Goal: Information Seeking & Learning: Learn about a topic

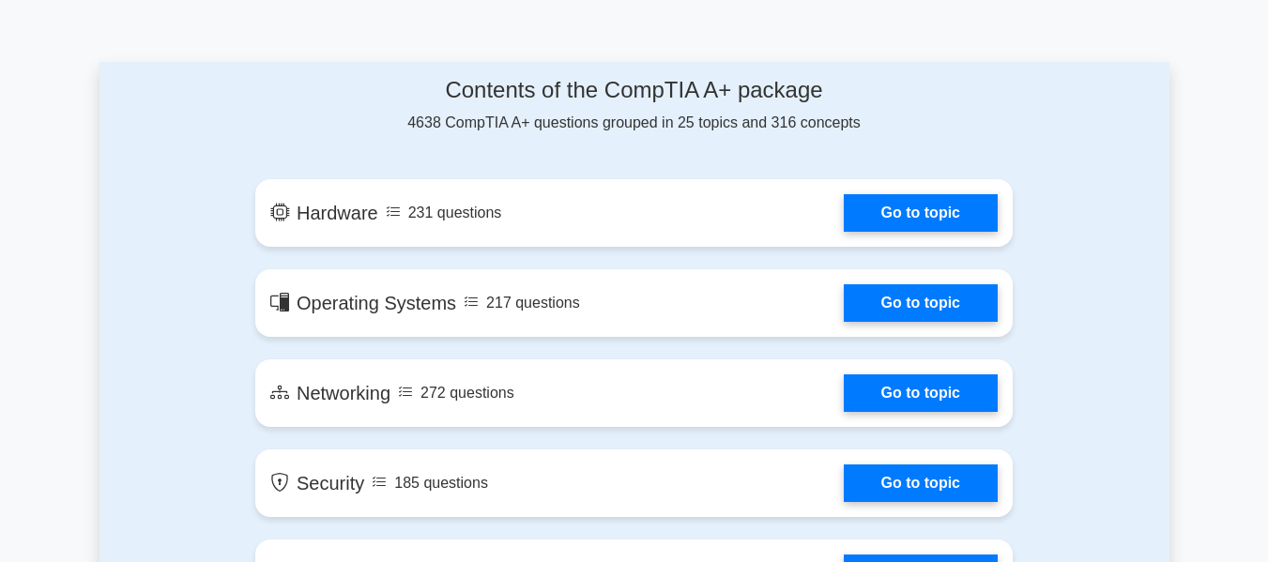
scroll to position [1014, 0]
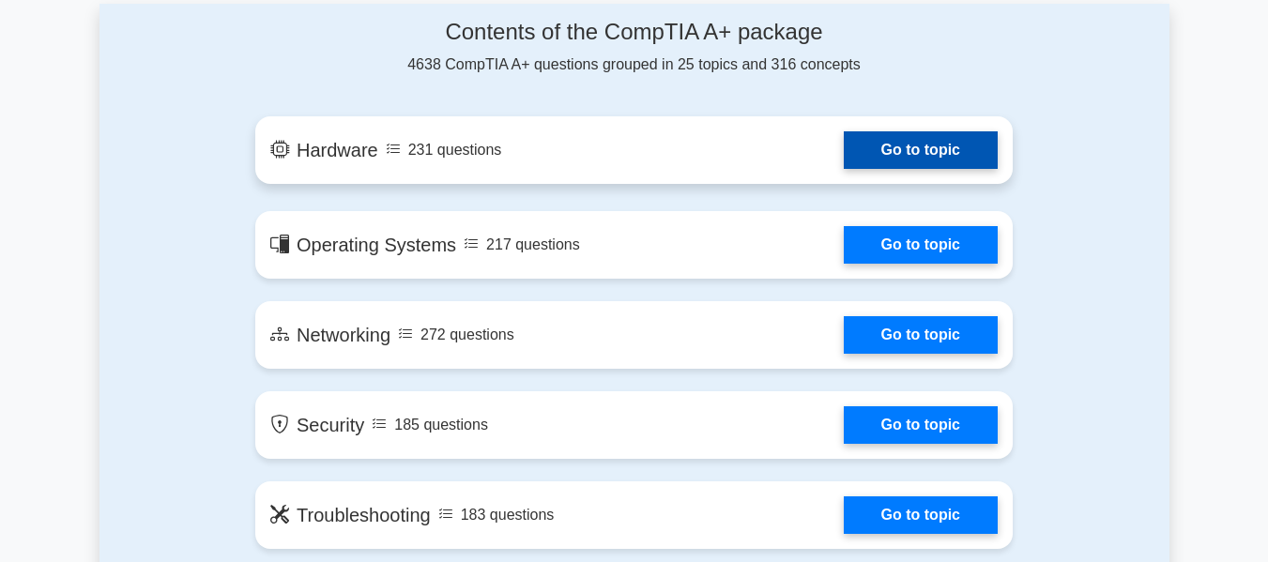
click at [844, 169] on link "Go to topic" at bounding box center [921, 150] width 154 height 38
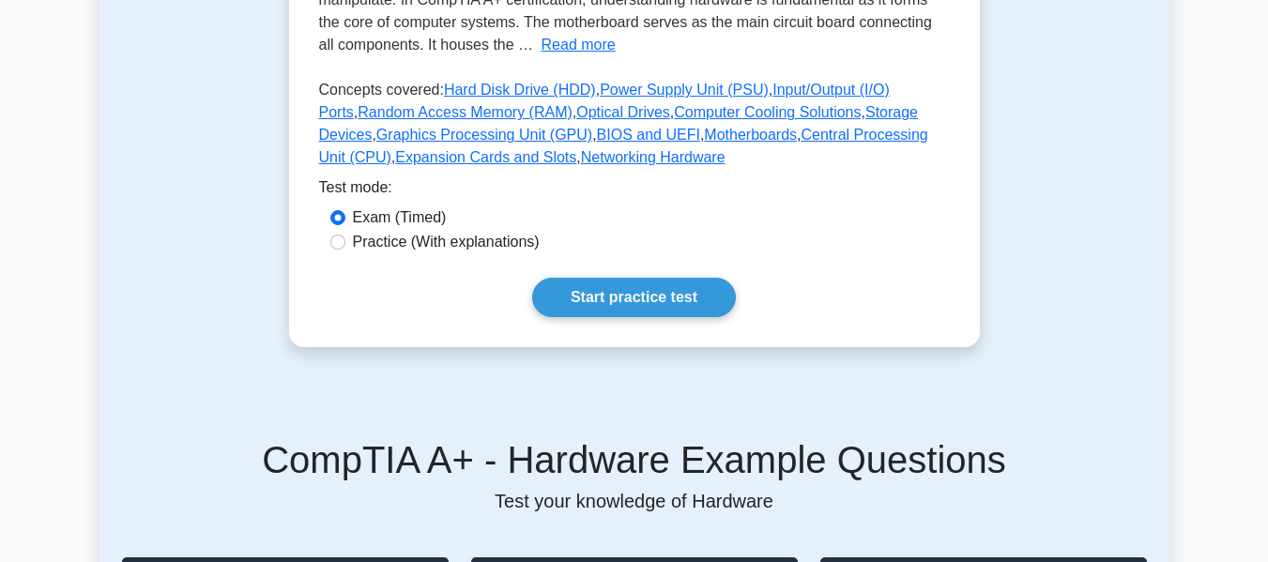
scroll to position [526, 0]
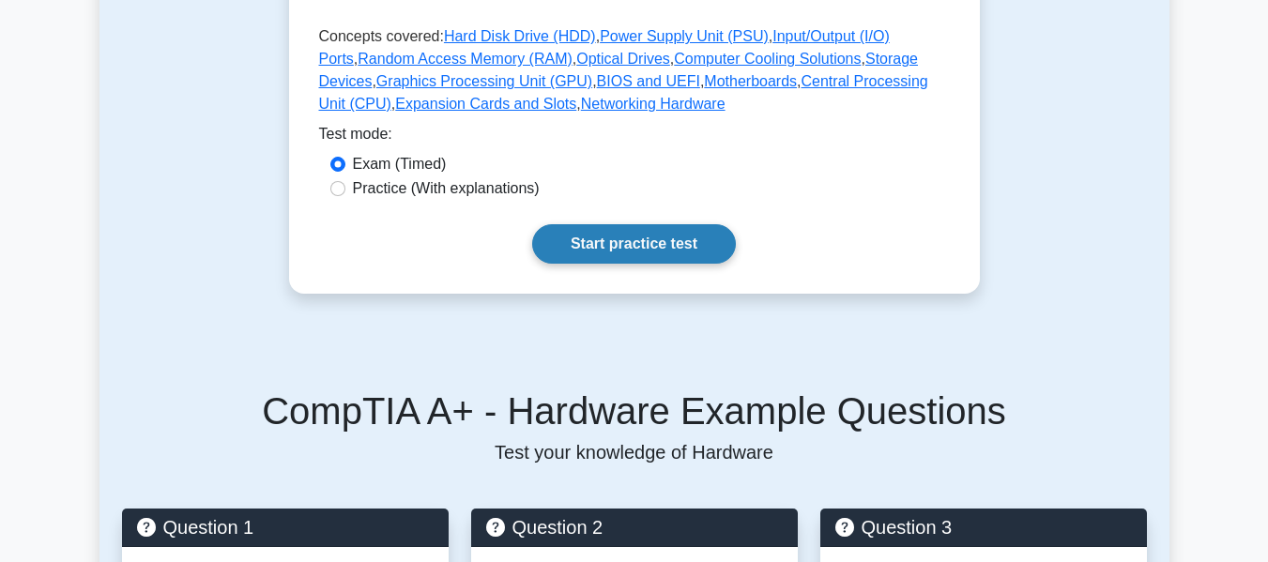
click at [576, 249] on link "Start practice test" at bounding box center [634, 243] width 204 height 39
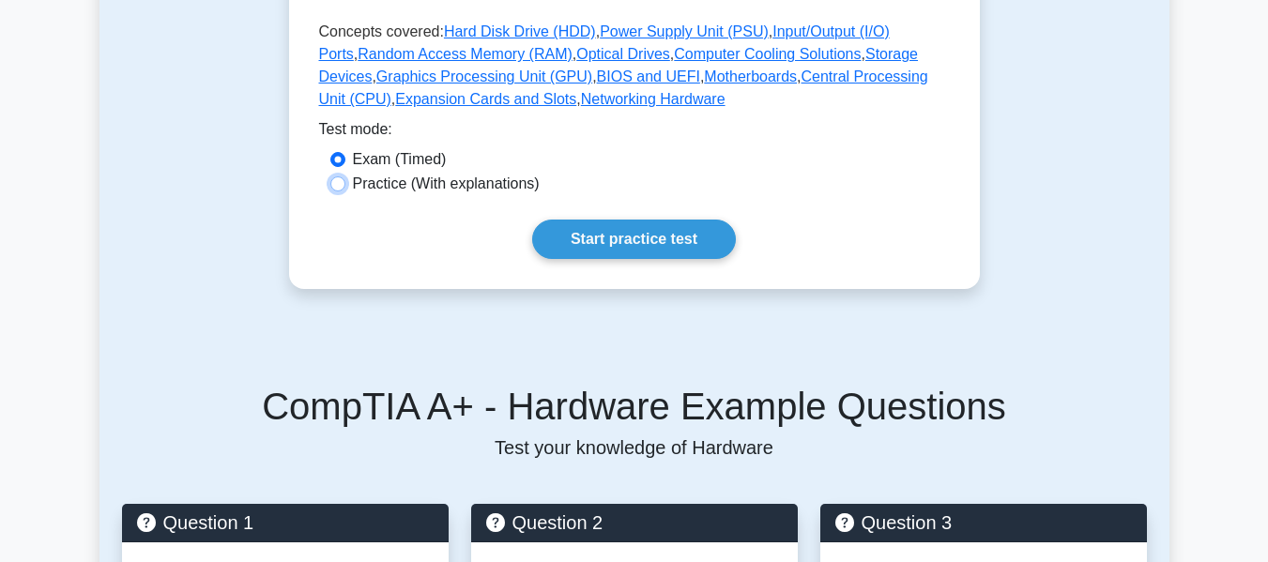
click at [343, 181] on input "Practice (With explanations)" at bounding box center [337, 184] width 15 height 15
radio input "true"
click at [574, 230] on link "Start practice test" at bounding box center [634, 239] width 204 height 39
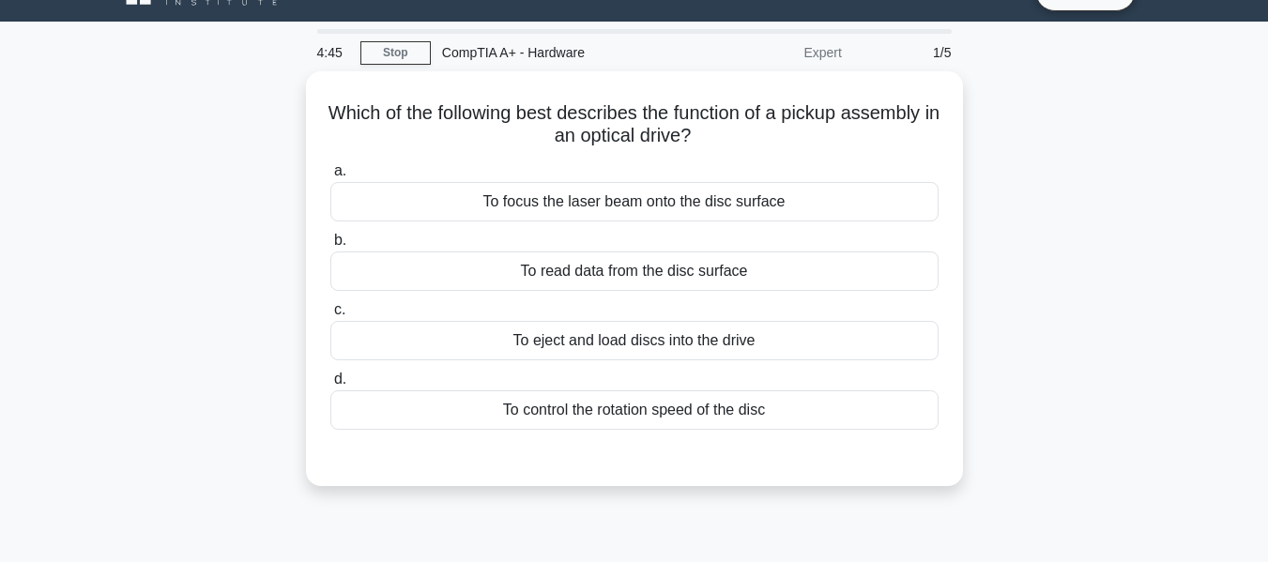
scroll to position [38, 0]
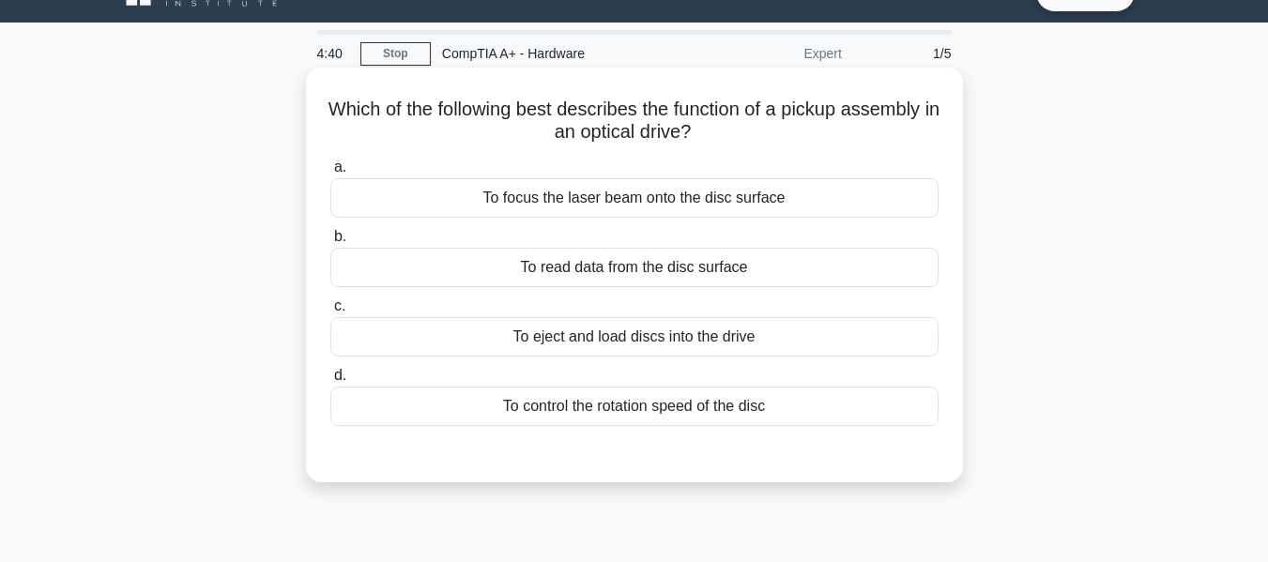
click at [553, 200] on div "To focus the laser beam onto the disc surface" at bounding box center [634, 197] width 608 height 39
click at [330, 174] on input "a. To focus the laser beam onto the disc surface" at bounding box center [330, 167] width 0 height 12
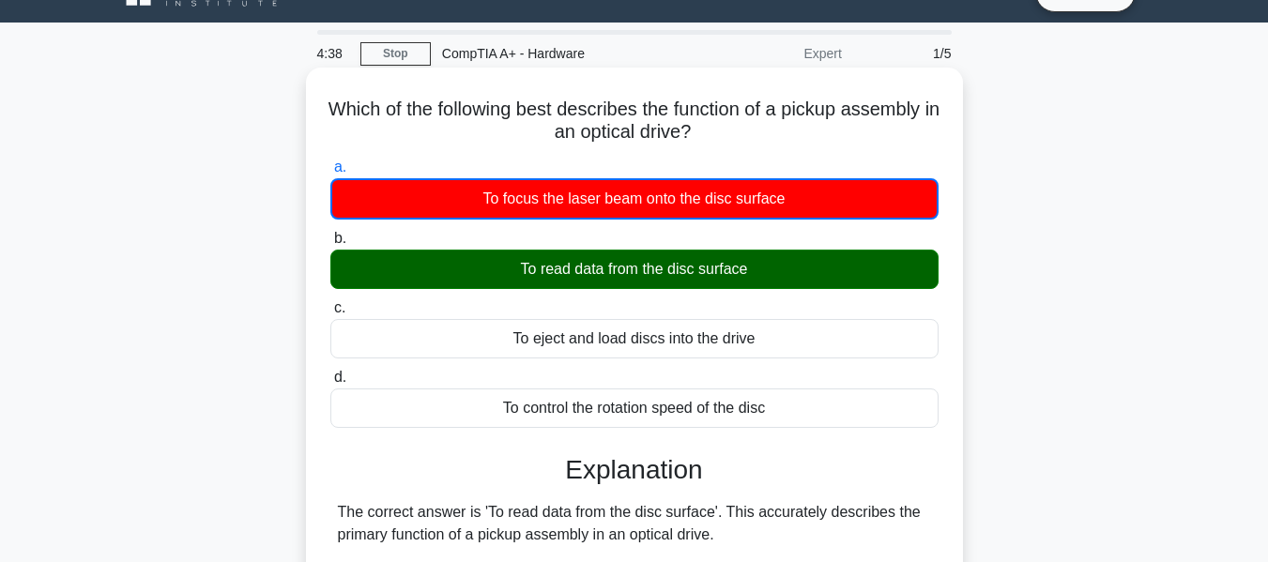
click at [330, 233] on input "b. To read data from the disc surface" at bounding box center [330, 239] width 0 height 12
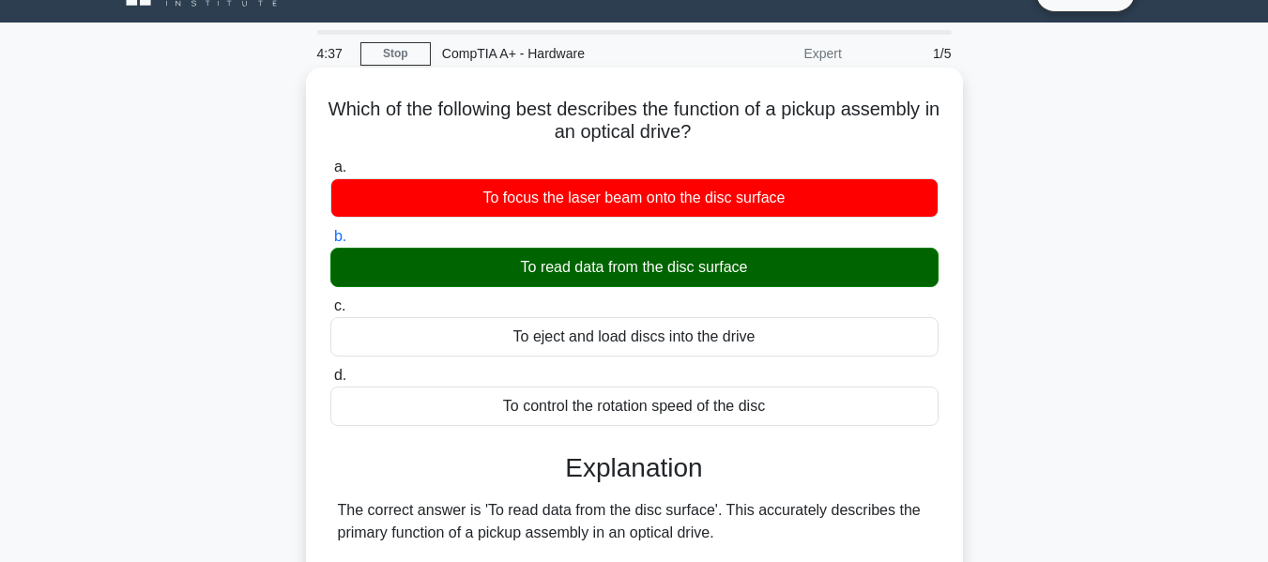
click at [330, 300] on input "c. To eject and load discs into the drive" at bounding box center [330, 306] width 0 height 12
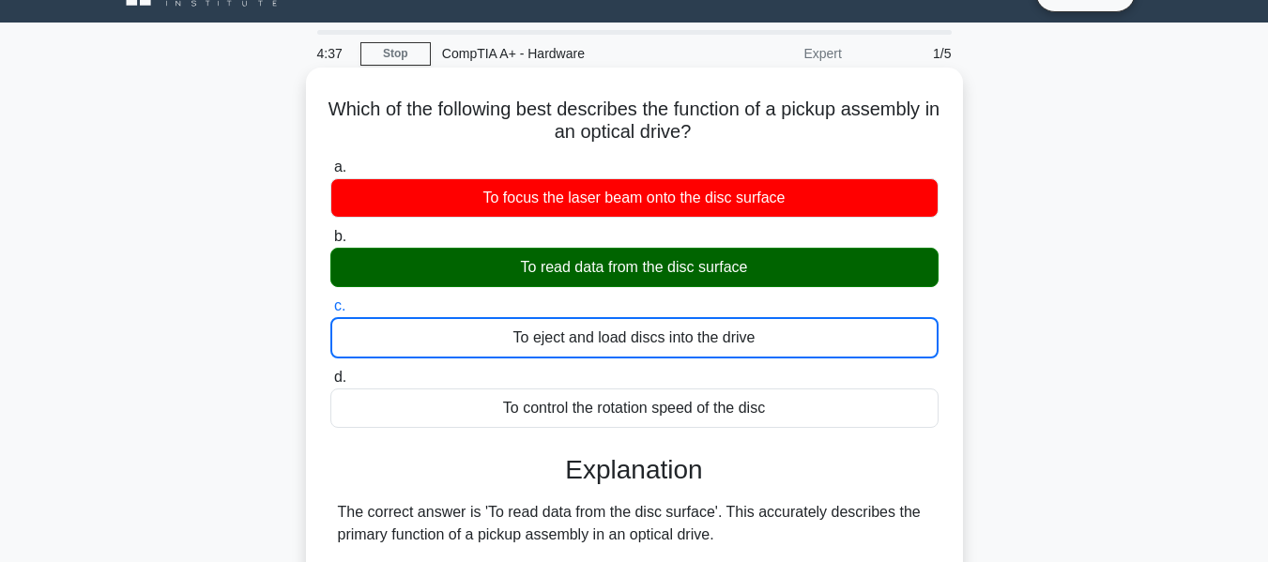
click at [330, 372] on input "d. To control the rotation speed of the disc" at bounding box center [330, 378] width 0 height 12
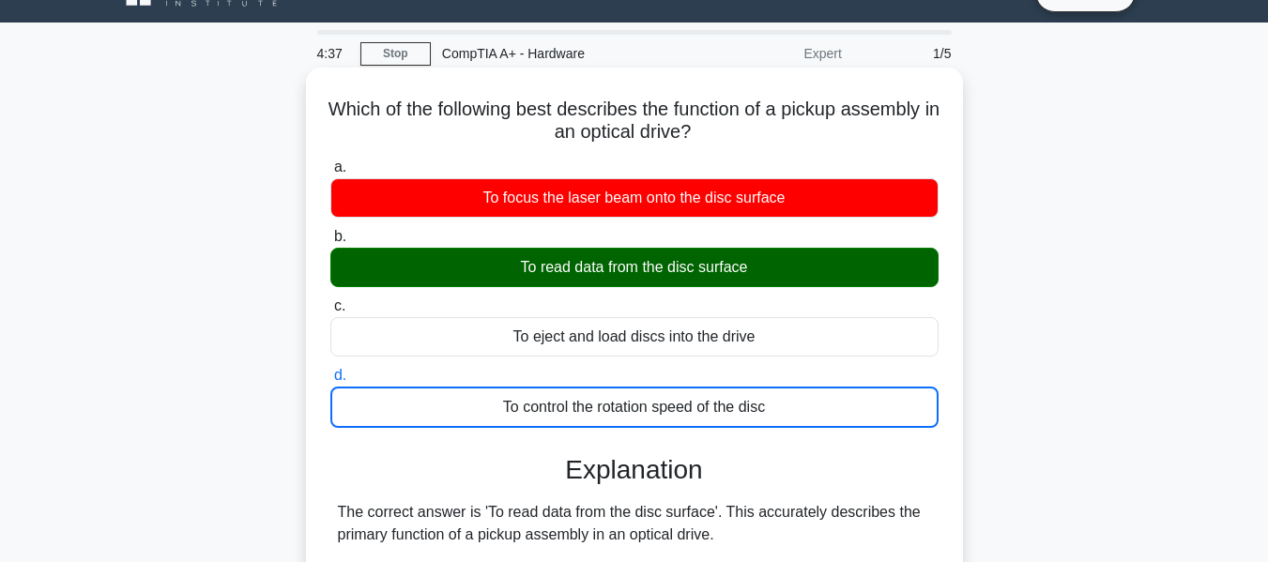
click at [330, 161] on input "a. To focus the laser beam onto the disc surface" at bounding box center [330, 167] width 0 height 12
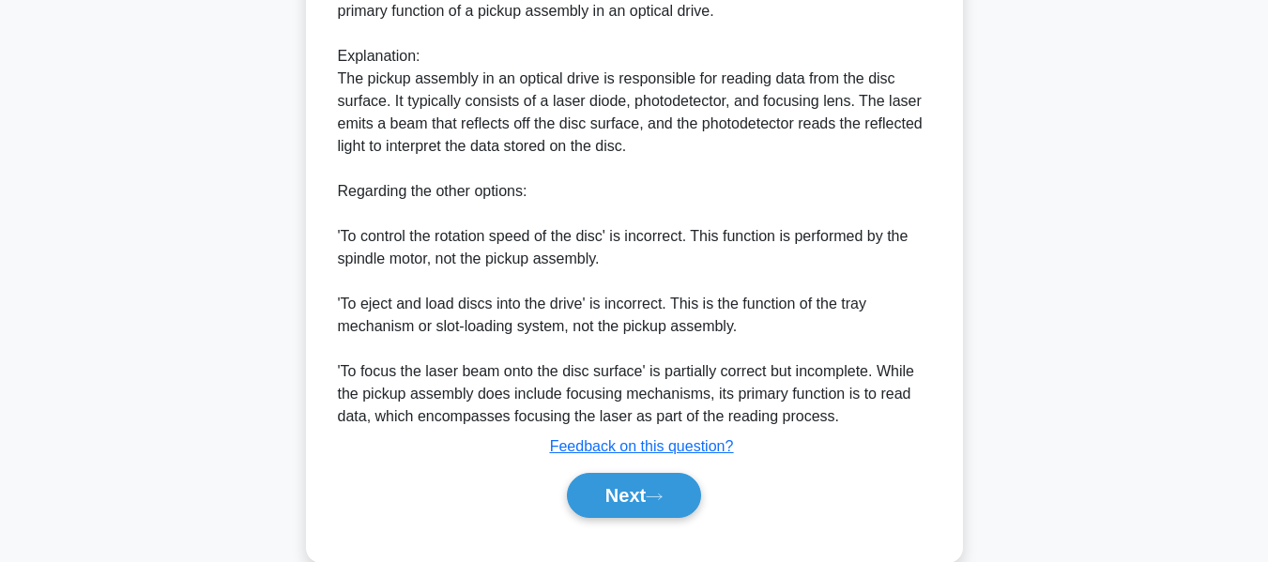
scroll to position [563, 0]
